Goal: Entertainment & Leisure: Consume media (video, audio)

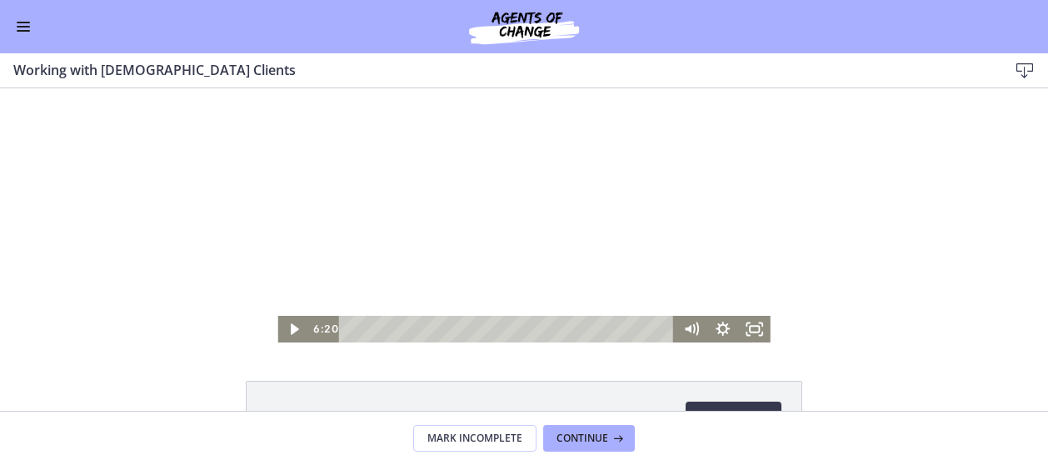
click at [17, 27] on button "Enable menu" at bounding box center [23, 27] width 20 height 20
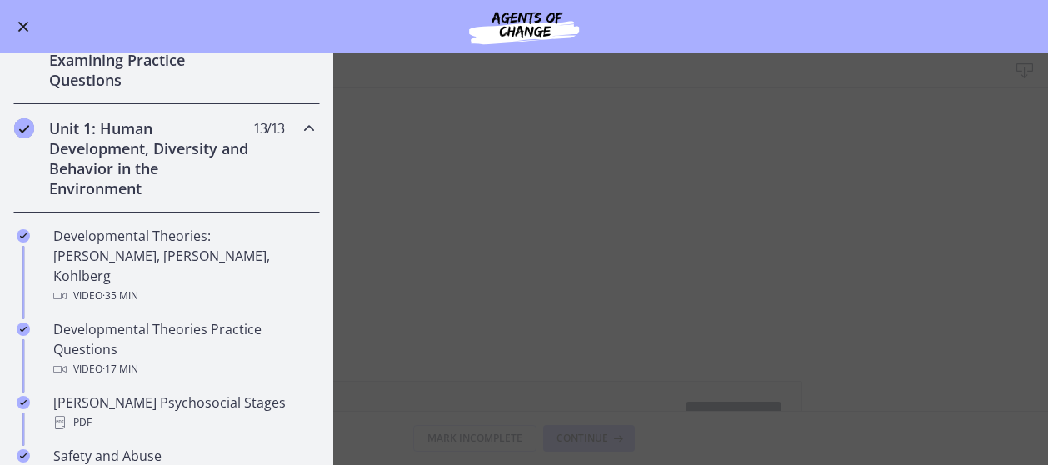
scroll to position [298, 0]
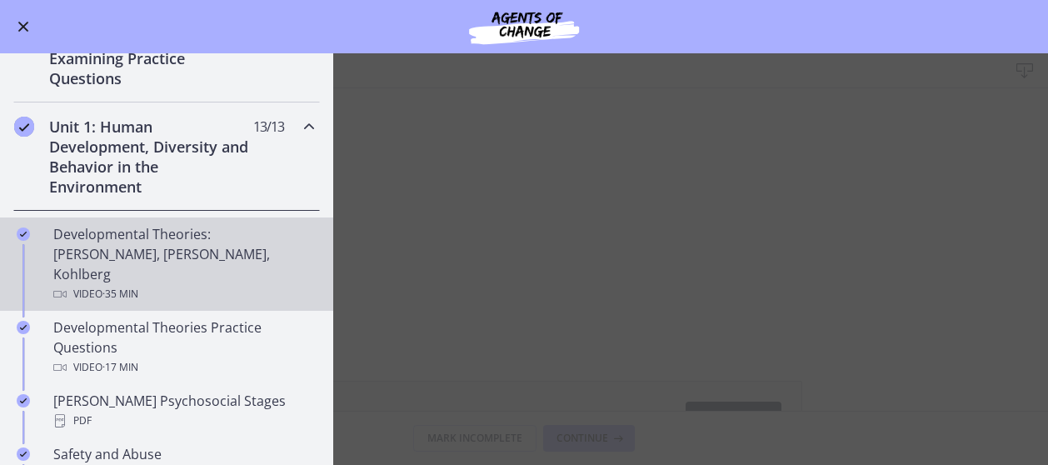
click at [222, 284] on div "Video · 35 min" at bounding box center [183, 294] width 260 height 20
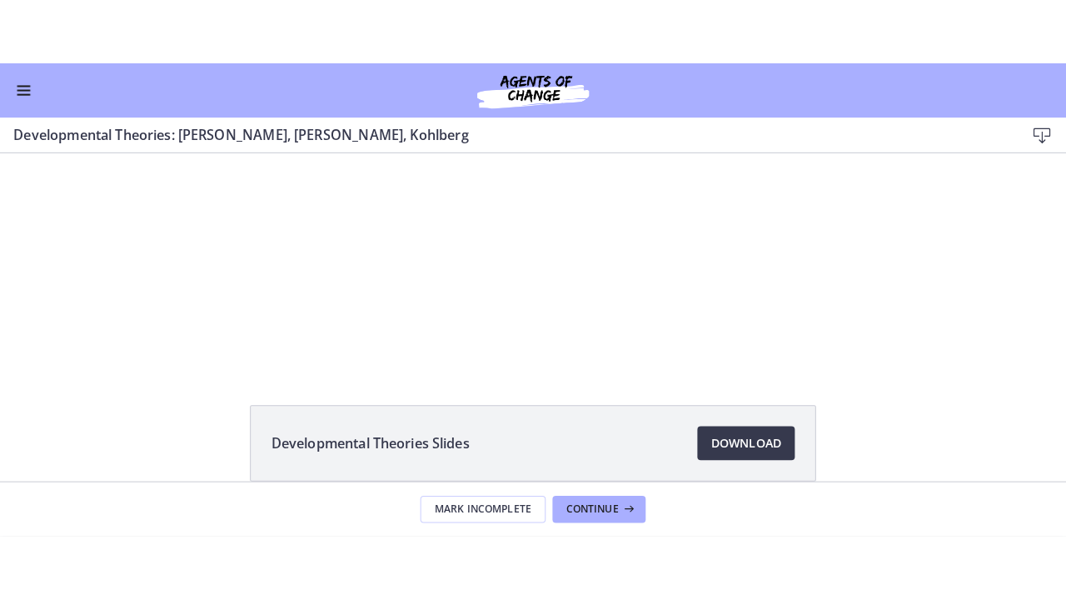
scroll to position [43, 0]
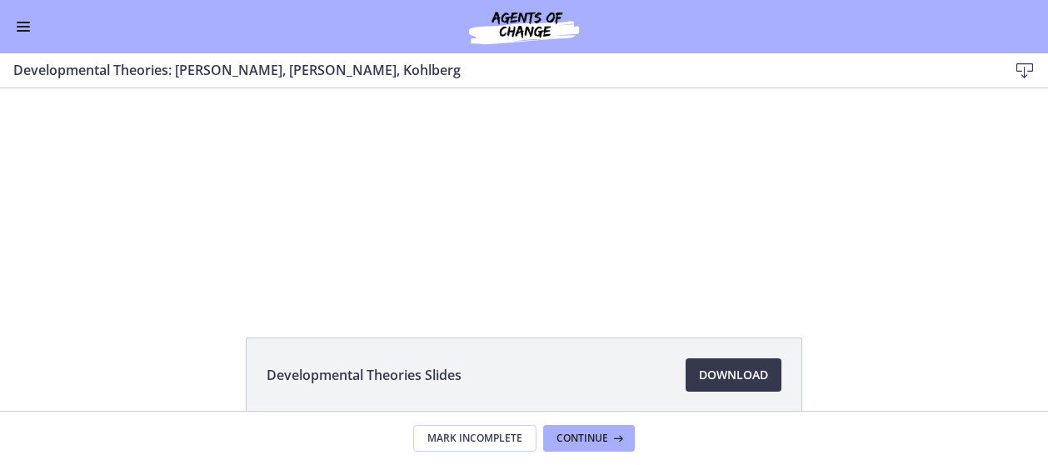
click at [731, 238] on div at bounding box center [523, 172] width 451 height 254
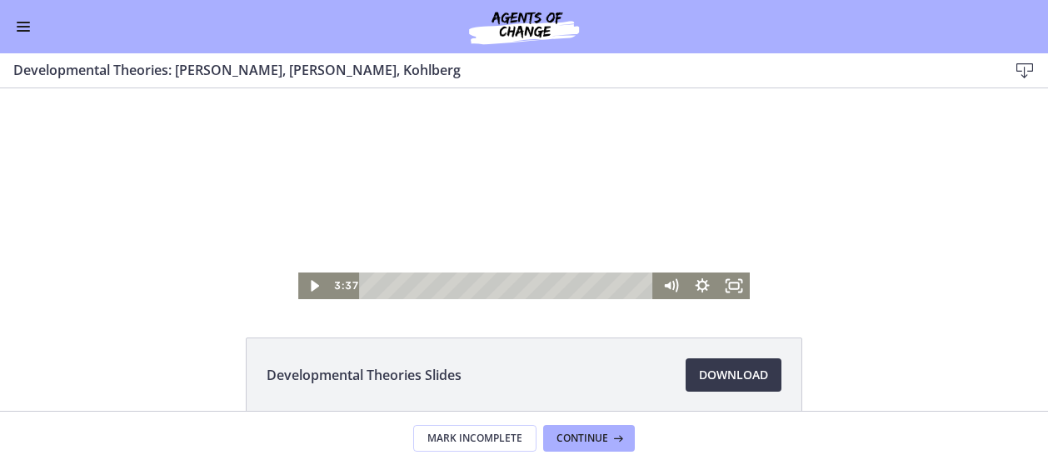
click at [727, 285] on icon "Fullscreen" at bounding box center [734, 285] width 32 height 27
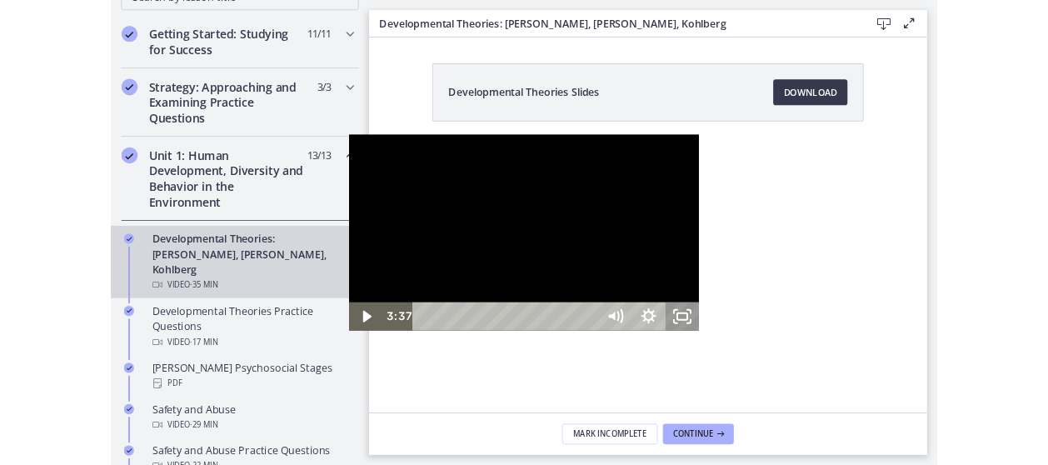
scroll to position [301, 0]
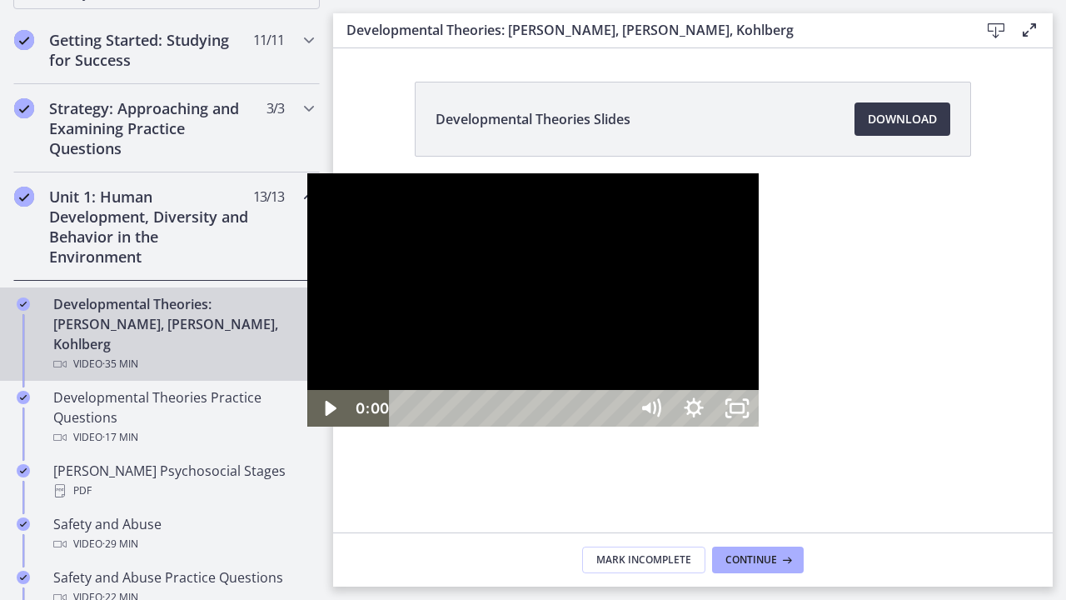
click at [405, 426] on div "Playbar" at bounding box center [511, 408] width 213 height 37
click at [324, 418] on icon "Play Video" at bounding box center [330, 409] width 13 height 18
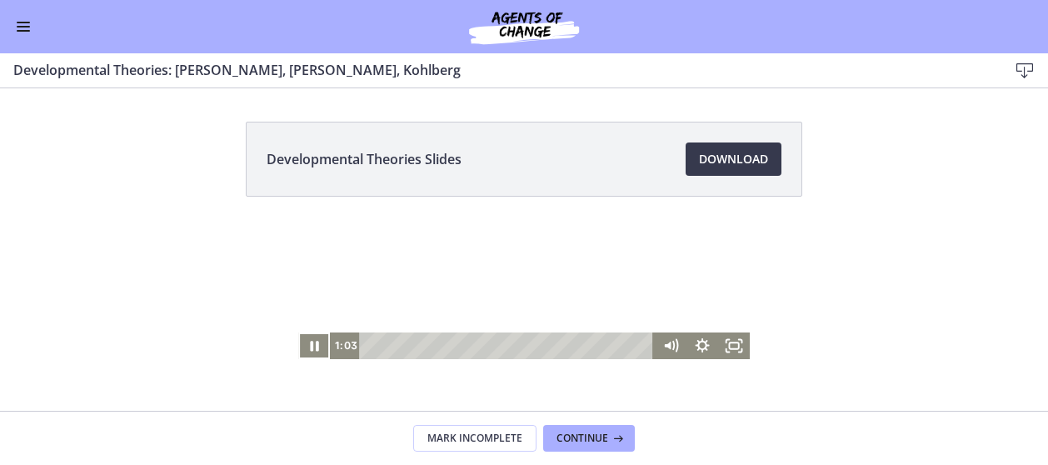
scroll to position [298, 0]
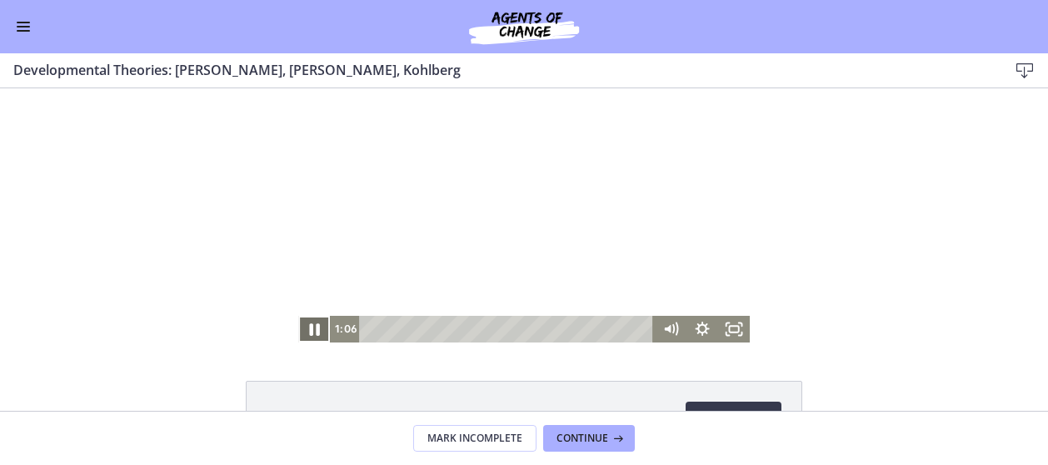
click at [311, 331] on icon "Pause" at bounding box center [314, 329] width 10 height 12
